Goal: Communication & Community: Answer question/provide support

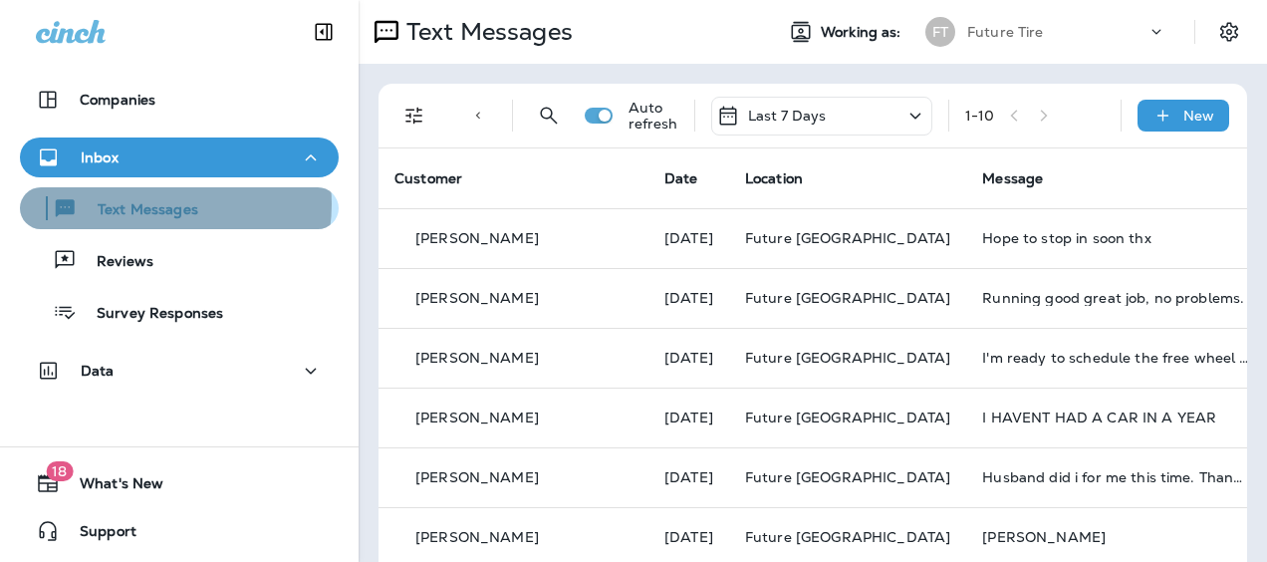
click at [154, 204] on p "Text Messages" at bounding box center [138, 210] width 120 height 19
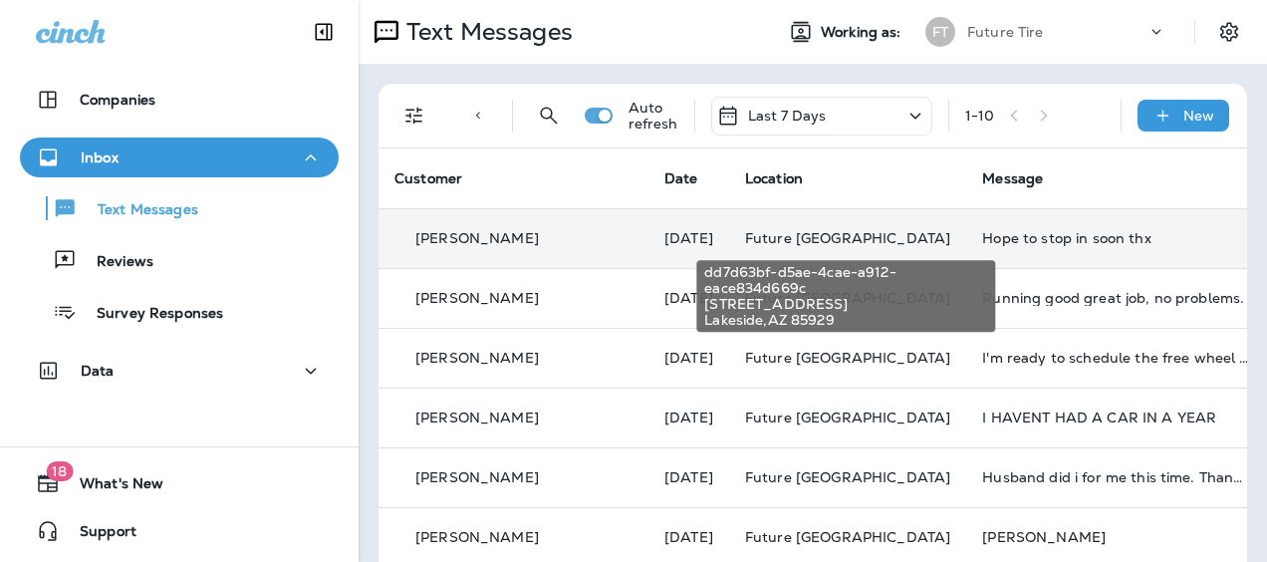
click at [874, 237] on span "Future [GEOGRAPHIC_DATA]" at bounding box center [847, 238] width 205 height 18
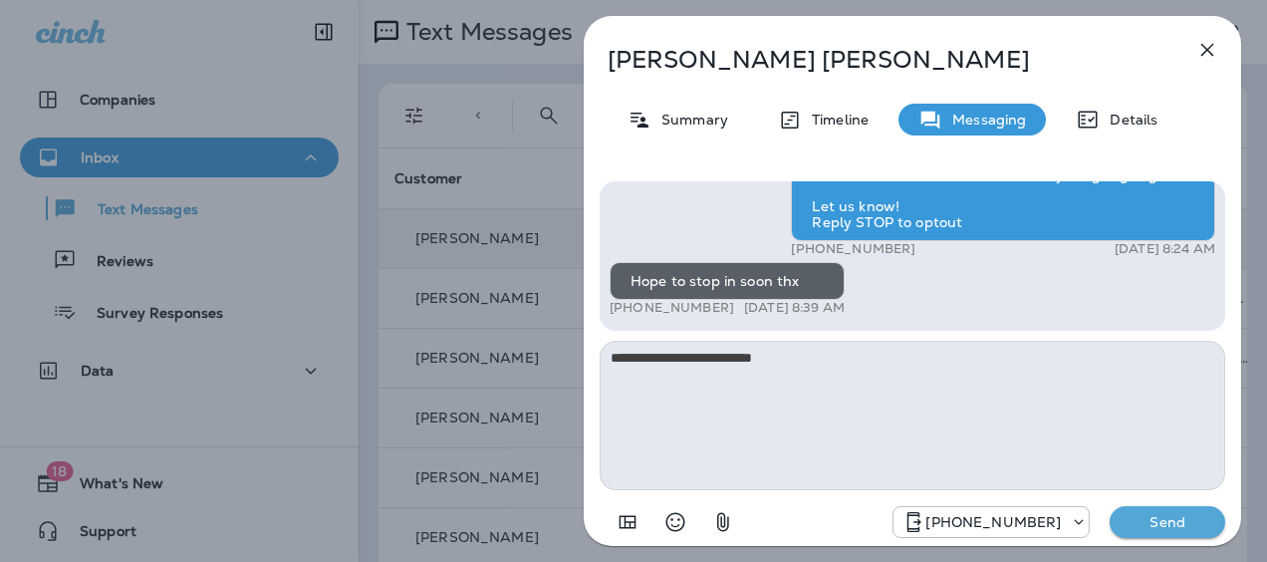
type textarea "**********"
click at [1197, 523] on p "Send" at bounding box center [1167, 522] width 84 height 18
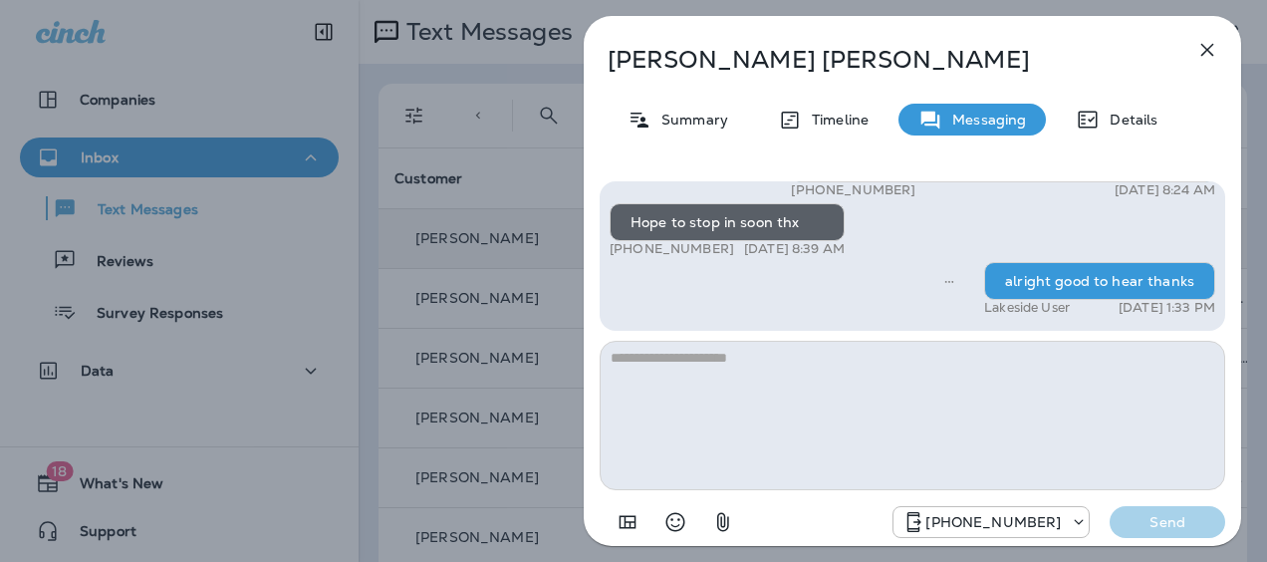
click at [1209, 47] on icon "button" at bounding box center [1207, 50] width 13 height 13
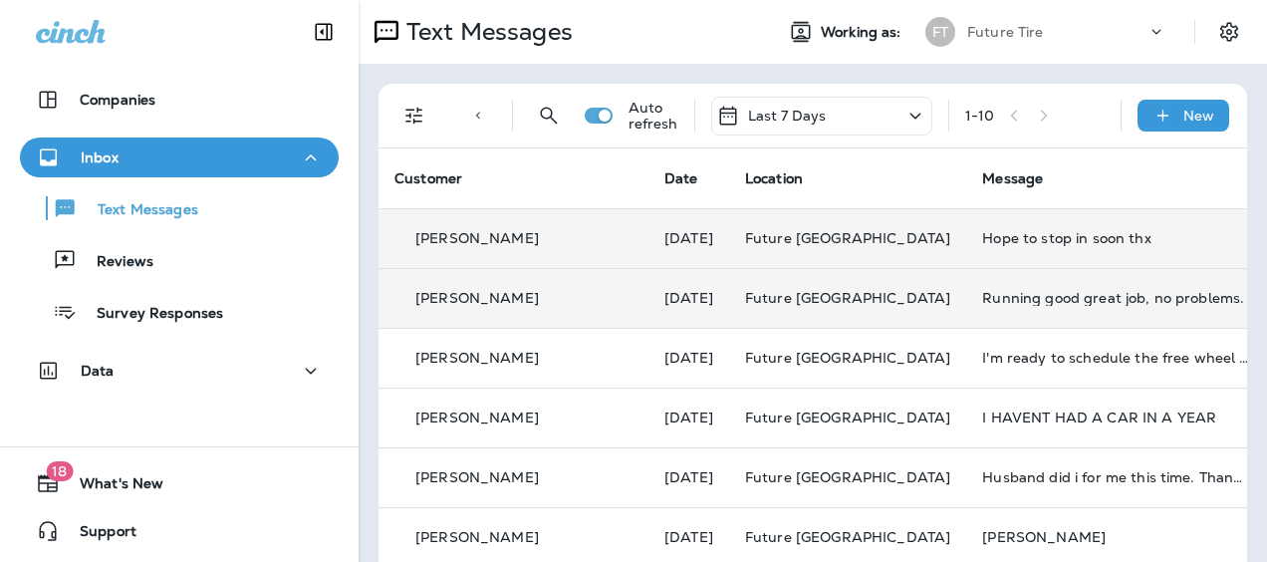
click at [853, 285] on td "Future [GEOGRAPHIC_DATA]" at bounding box center [847, 298] width 237 height 60
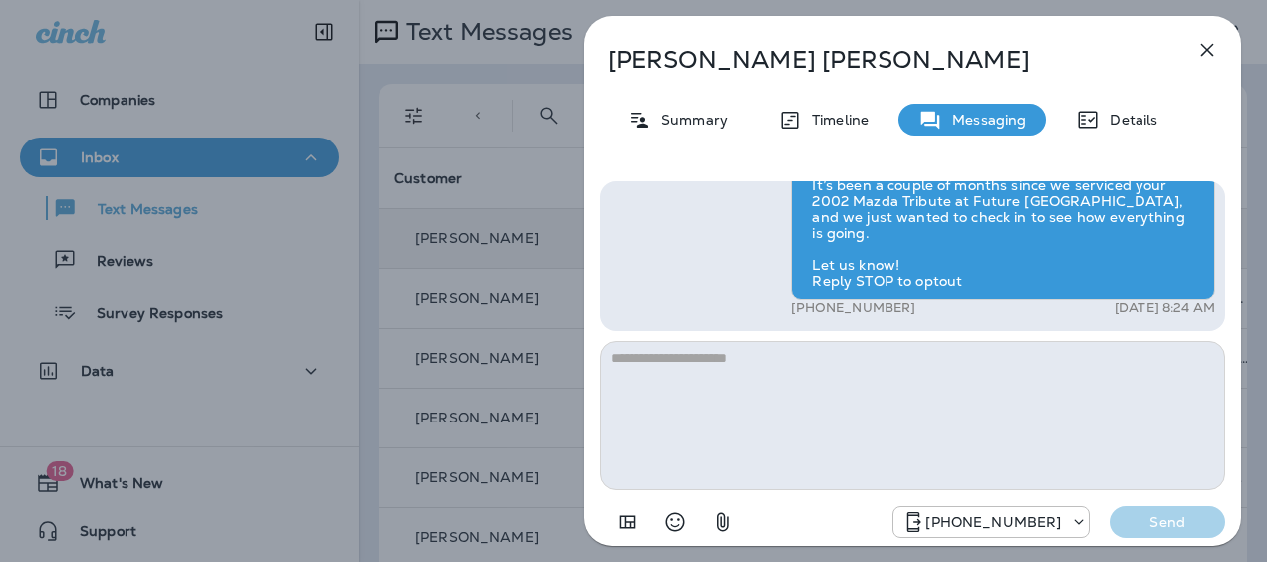
click at [1206, 45] on icon "button" at bounding box center [1207, 50] width 24 height 24
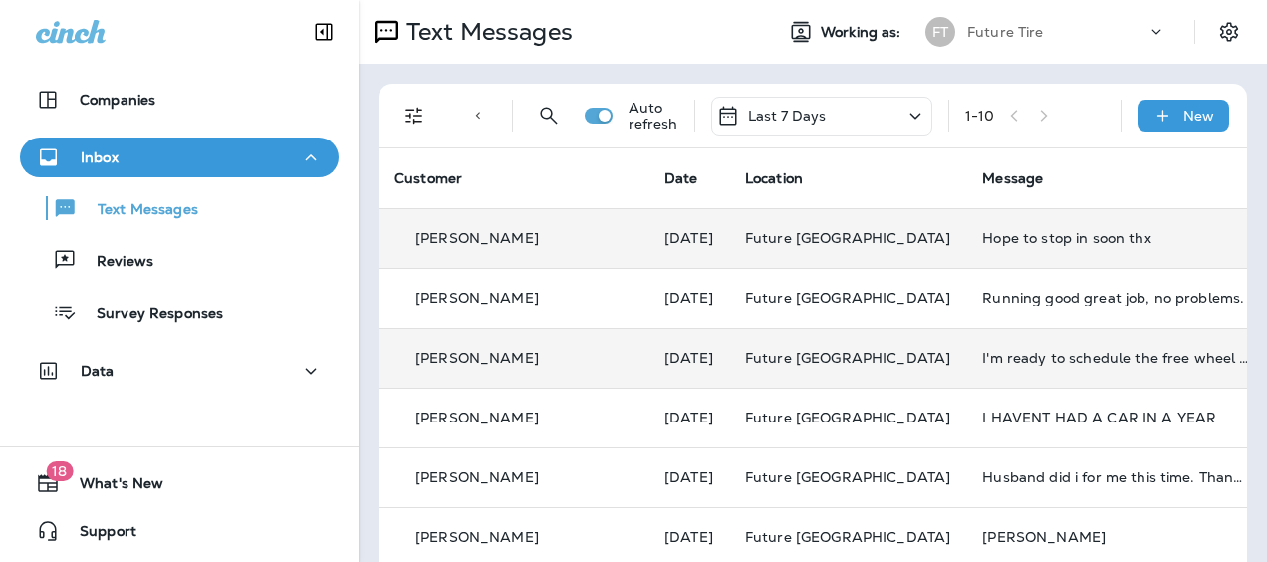
click at [482, 354] on p "[PERSON_NAME]" at bounding box center [476, 357] width 123 height 16
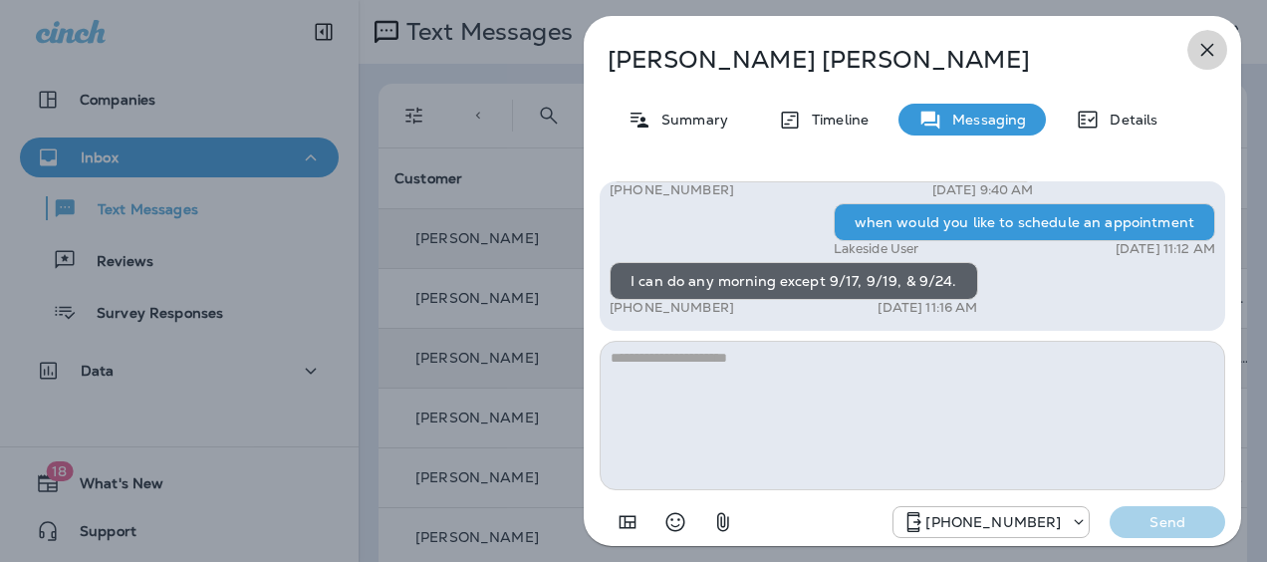
click at [1213, 43] on icon "button" at bounding box center [1207, 50] width 24 height 24
